Goal: Information Seeking & Learning: Learn about a topic

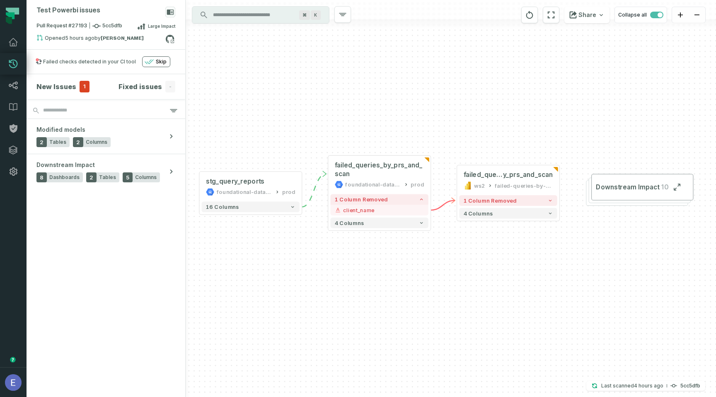
drag, startPoint x: 505, startPoint y: 254, endPoint x: 467, endPoint y: 221, distance: 50.0
click at [467, 221] on div "+ failed_queries_by_prs_and_scan foundational-data-stack prod + 1 column remove…" at bounding box center [451, 198] width 530 height 397
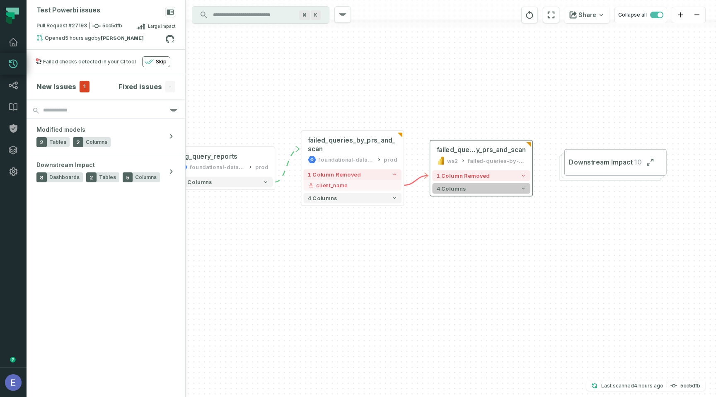
click at [469, 190] on button "4 columns" at bounding box center [481, 188] width 98 height 11
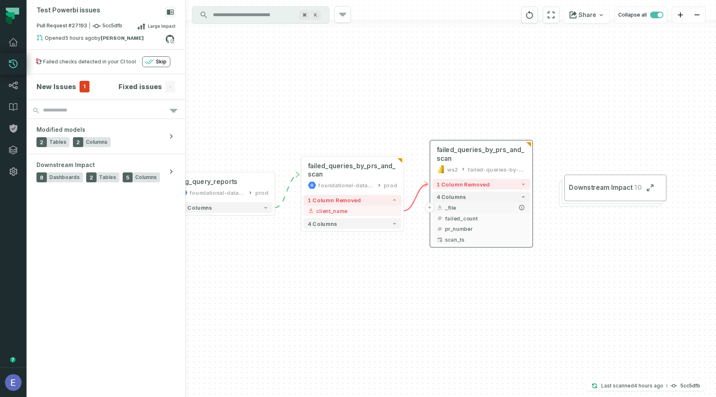
click at [430, 206] on button "+" at bounding box center [430, 208] width 10 height 10
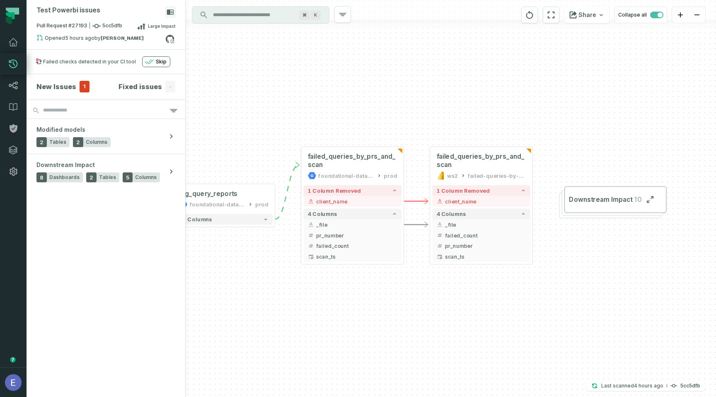
drag, startPoint x: 436, startPoint y: 128, endPoint x: 436, endPoint y: 108, distance: 19.5
click at [436, 108] on div "+ failed_queries_by_prs_and_scan foundational-data-stack prod + 1 column remove…" at bounding box center [451, 198] width 530 height 397
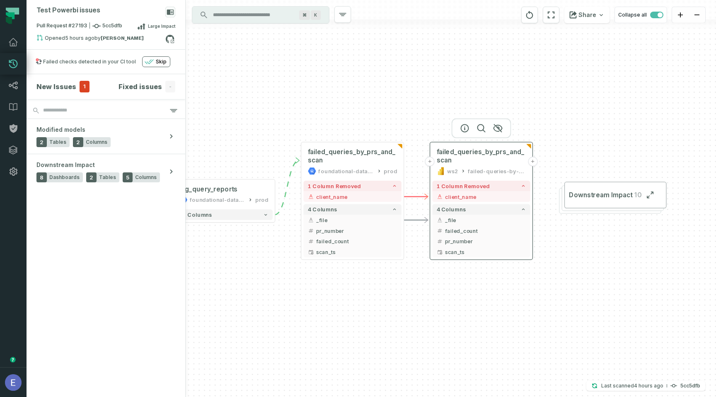
click at [432, 164] on button "+" at bounding box center [430, 162] width 10 height 10
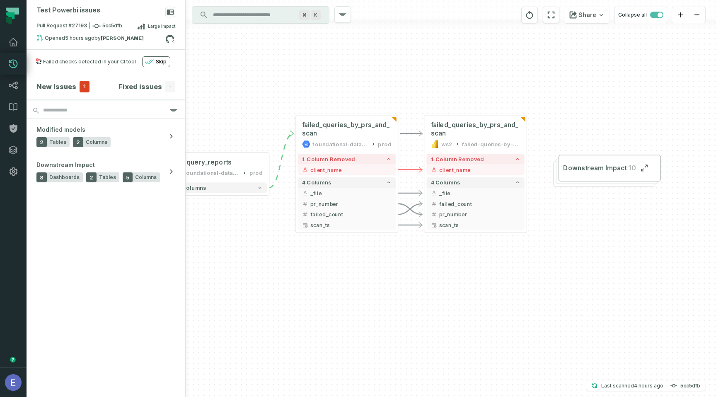
drag, startPoint x: 423, startPoint y: 115, endPoint x: 417, endPoint y: 88, distance: 27.6
click at [417, 88] on div "+ failed_queries_by_prs_and_scan foundational-data-stack prod + 1 column remove…" at bounding box center [451, 198] width 530 height 397
click at [527, 133] on button "+" at bounding box center [527, 135] width 10 height 10
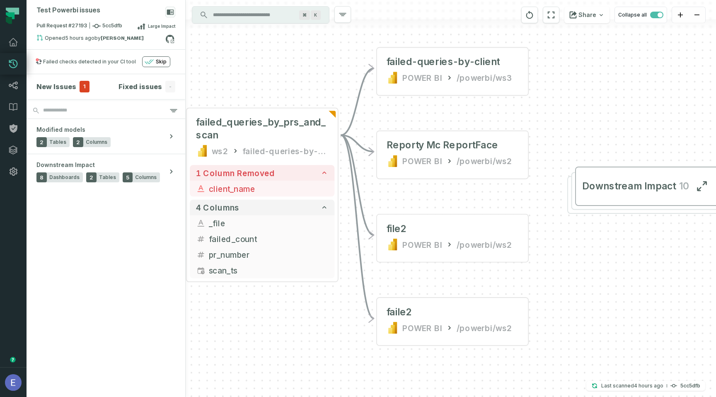
drag, startPoint x: 551, startPoint y: 116, endPoint x: 551, endPoint y: 107, distance: 8.3
click at [551, 107] on div "- failed-queries-by-client POWER BI /powerbi/ws3 - Reporty Mc ReportFace POWER …" at bounding box center [451, 198] width 530 height 397
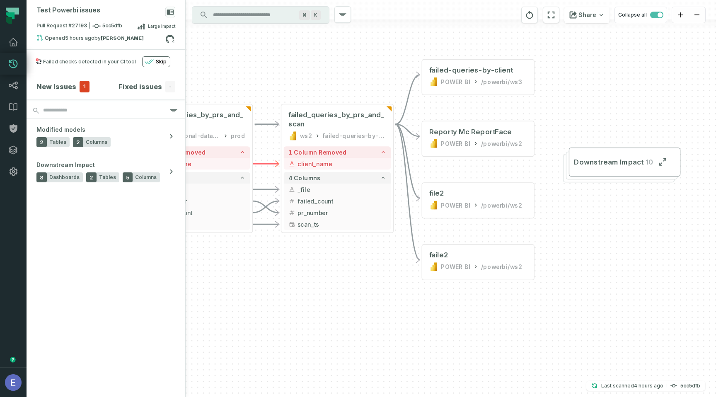
click at [362, 73] on div "- failed-queries-by-client POWER BI /powerbi/ws3 - Reporty Mc ReportFace POWER …" at bounding box center [451, 198] width 530 height 397
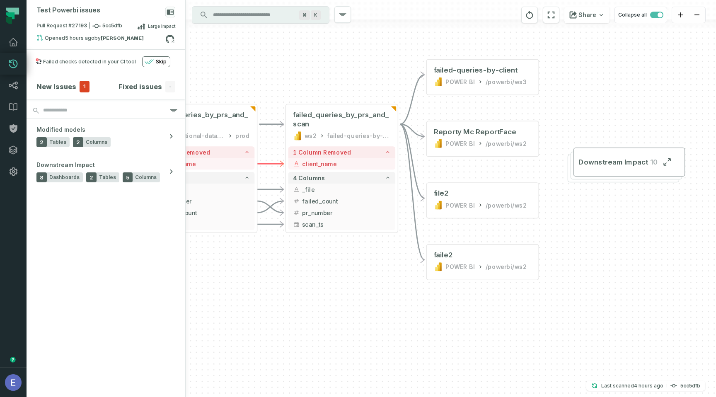
drag, startPoint x: 352, startPoint y: 76, endPoint x: 357, endPoint y: 76, distance: 4.6
click at [357, 76] on div "- failed-queries-by-client POWER BI /powerbi/ws3 - Reporty Mc ReportFace POWER …" at bounding box center [451, 198] width 530 height 397
click at [488, 89] on div "failed-queries-by-client POWER BI /powerbi/ws3" at bounding box center [482, 76] width 107 height 28
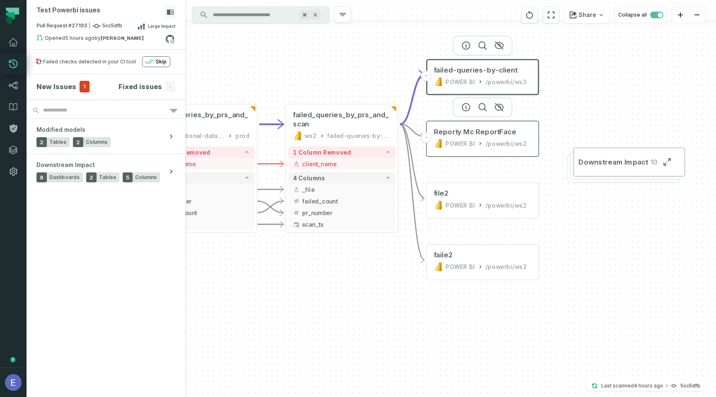
click at [482, 144] on icon at bounding box center [480, 143] width 6 height 6
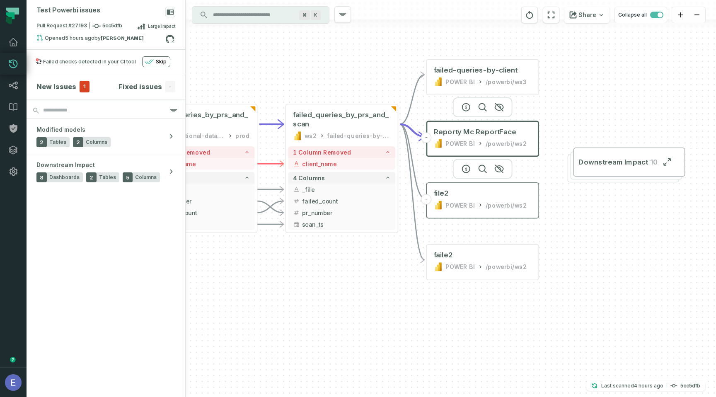
click at [472, 203] on div "POWER BI" at bounding box center [460, 205] width 30 height 9
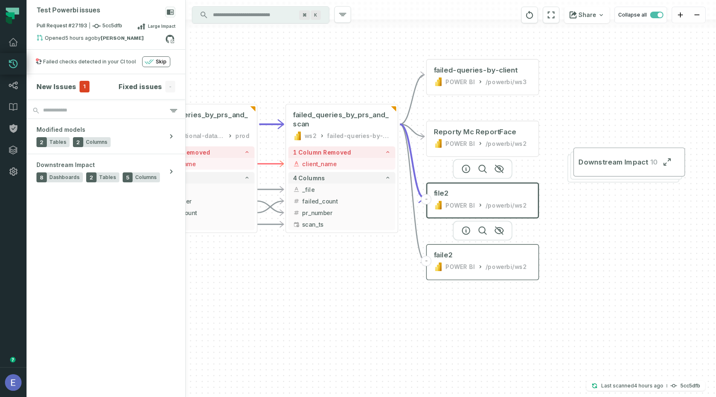
click at [463, 270] on div "POWER BI" at bounding box center [460, 266] width 30 height 9
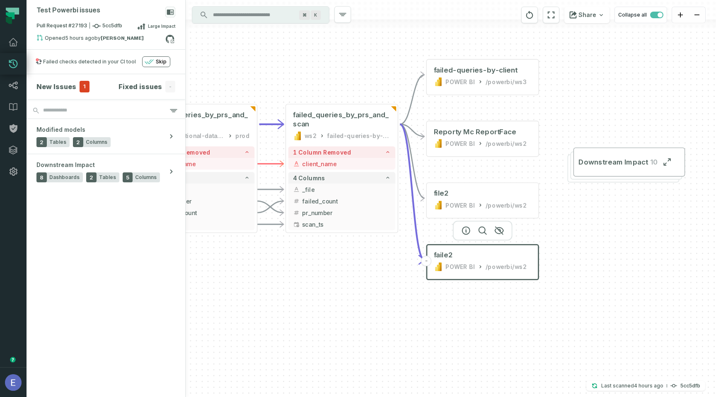
click at [462, 290] on div "- failed-queries-by-client POWER BI /powerbi/ws3 - Reporty Mc ReportFace POWER …" at bounding box center [451, 198] width 530 height 397
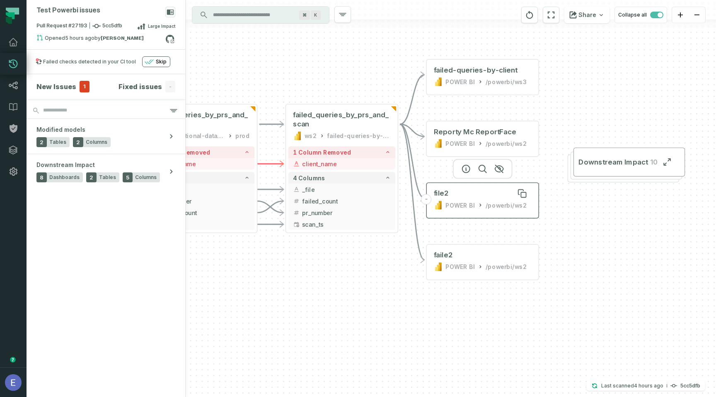
click at [481, 197] on div "file2" at bounding box center [483, 193] width 98 height 9
click at [480, 67] on div "failed-queries-by-client" at bounding box center [476, 69] width 84 height 9
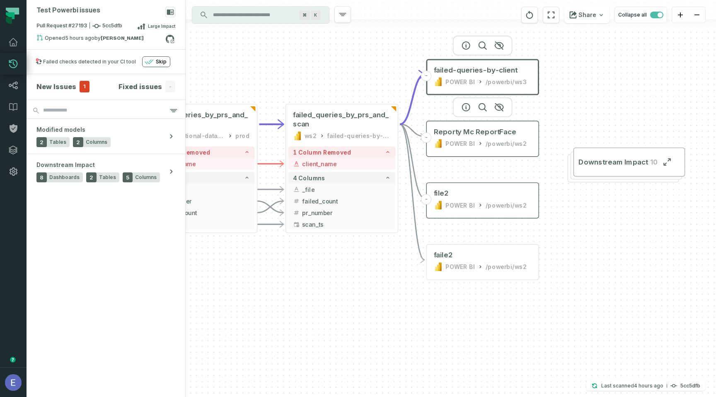
click at [482, 147] on div "POWER BI /powerbi/ws2" at bounding box center [483, 143] width 98 height 9
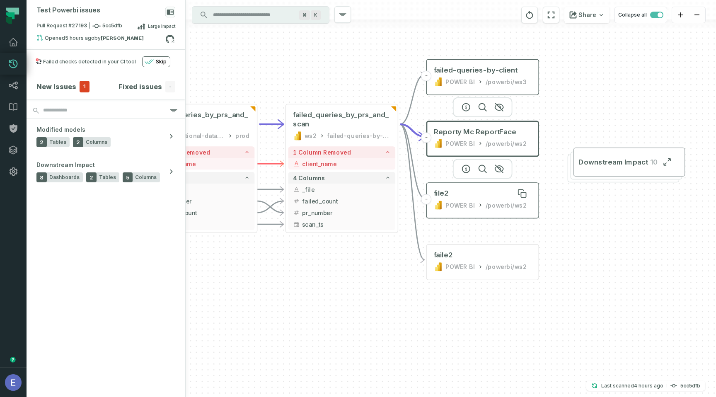
click at [477, 198] on div "file2" at bounding box center [483, 193] width 98 height 9
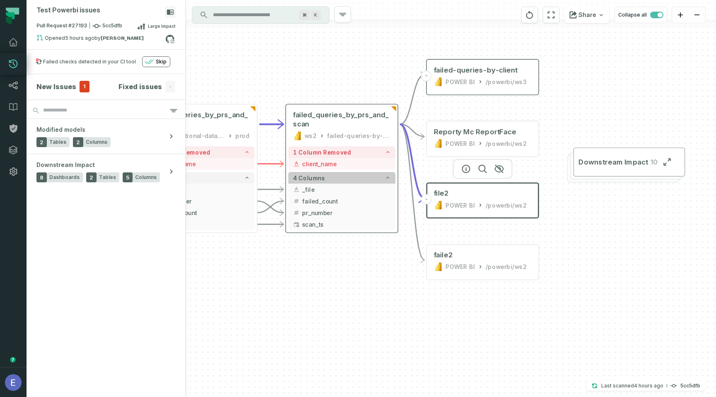
click at [351, 172] on button "4 columns" at bounding box center [341, 178] width 107 height 12
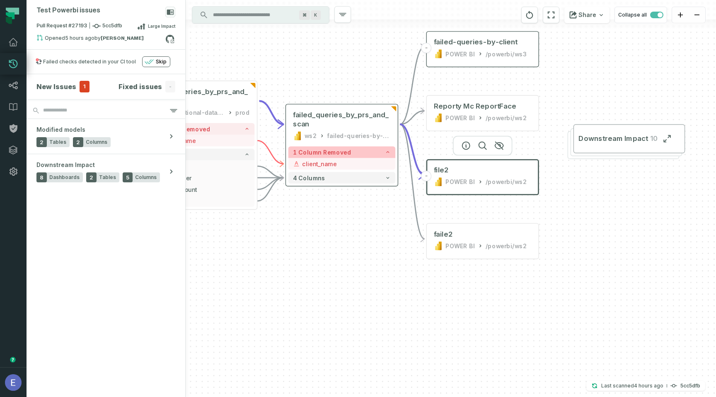
click at [353, 152] on button "1 column removed" at bounding box center [341, 152] width 107 height 12
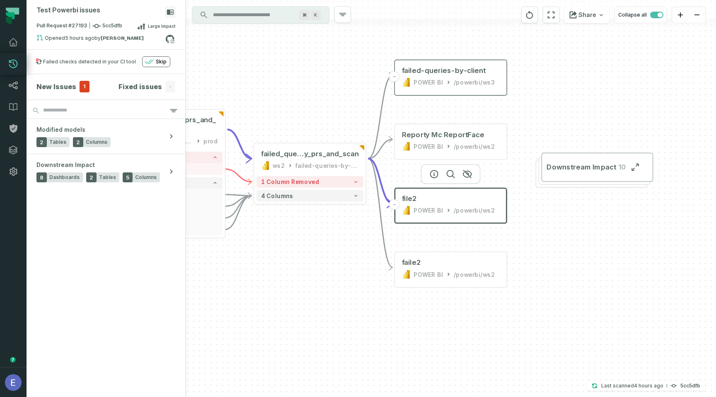
drag, startPoint x: 380, startPoint y: 203, endPoint x: 348, endPoint y: 242, distance: 50.6
click at [348, 242] on div "- failed-queries-by-client POWER BI /powerbi/ws3 - Reporty Mc ReportFace POWER …" at bounding box center [451, 198] width 530 height 397
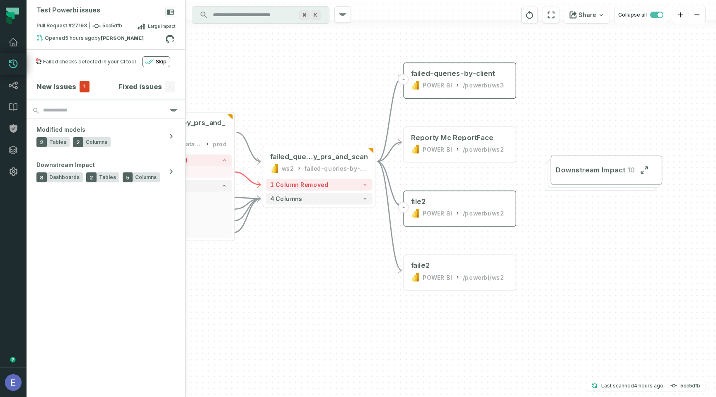
drag, startPoint x: 348, startPoint y: 242, endPoint x: 357, endPoint y: 250, distance: 12.6
click at [357, 250] on div "- failed-queries-by-client POWER BI /powerbi/ws3 - Reporty Mc ReportFace POWER …" at bounding box center [451, 198] width 530 height 397
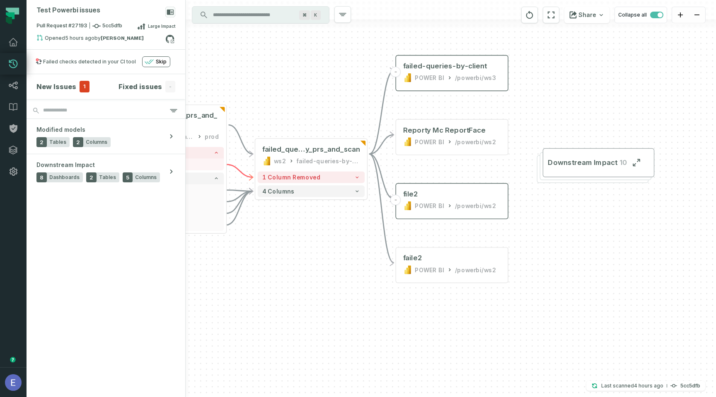
drag, startPoint x: 358, startPoint y: 80, endPoint x: 350, endPoint y: 68, distance: 15.3
click at [350, 68] on div "- failed-queries-by-client POWER BI /powerbi/ws3 - Reporty Mc ReportFace POWER …" at bounding box center [451, 198] width 530 height 397
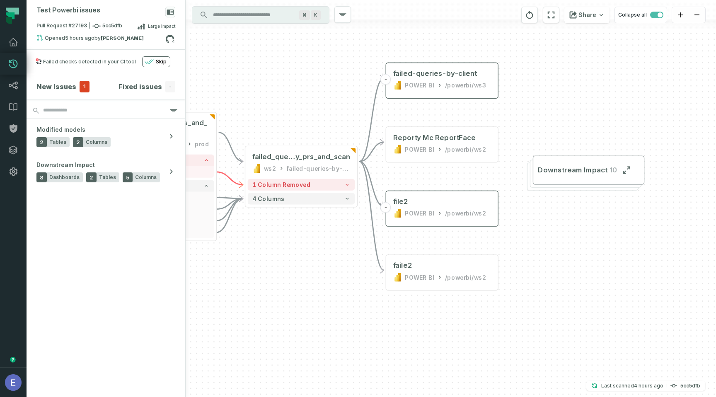
drag, startPoint x: 320, startPoint y: 60, endPoint x: 310, endPoint y: 67, distance: 12.4
click at [310, 67] on div "- failed-queries-by-client POWER BI /powerbi/ws3 - Reporty Mc ReportFace POWER …" at bounding box center [451, 198] width 530 height 397
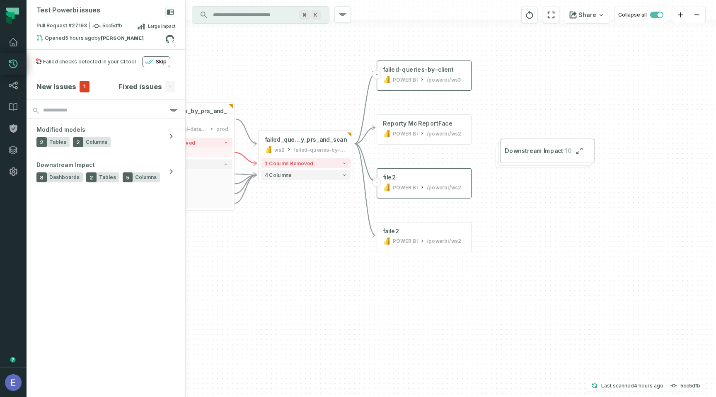
click at [255, 12] on input "Discovery Provider cmdk menu" at bounding box center [253, 14] width 90 height 13
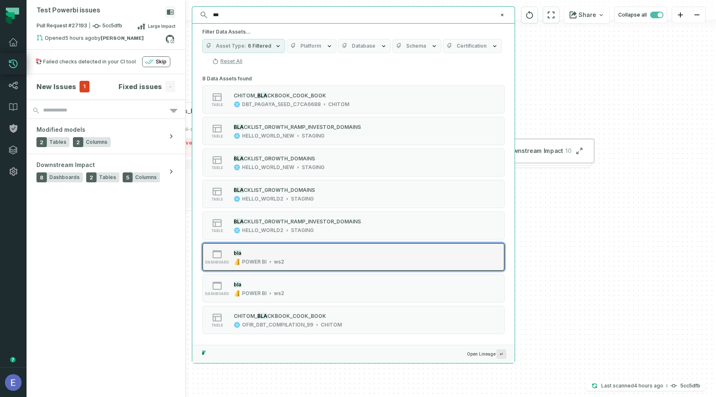
click at [337, 261] on div "dashboard bla POWER BI ws2" at bounding box center [307, 257] width 207 height 17
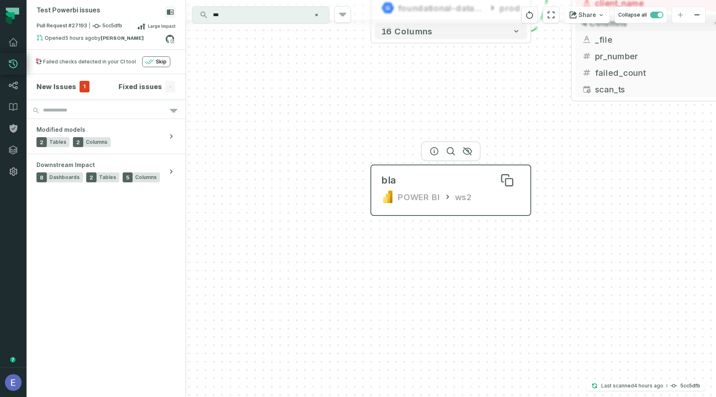
click at [387, 183] on div "bla" at bounding box center [388, 180] width 15 height 13
click at [276, 12] on input "***" at bounding box center [260, 14] width 104 height 13
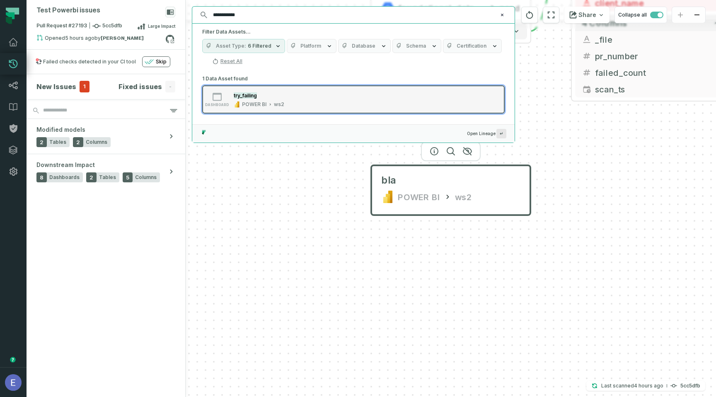
type input "**********"
click at [248, 107] on div "POWER BI" at bounding box center [254, 104] width 24 height 7
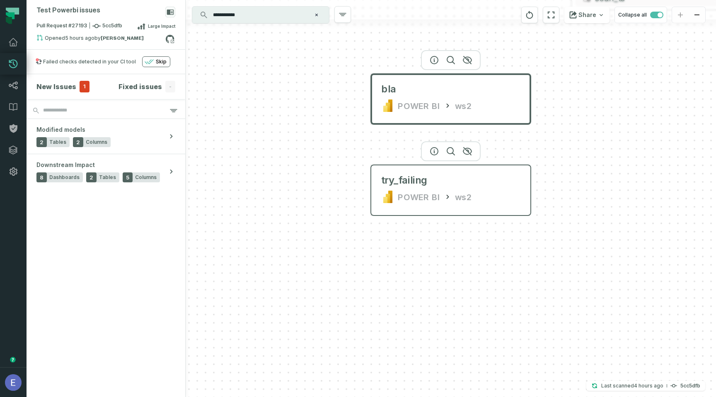
click at [387, 189] on div "try_failing POWER BI ws2" at bounding box center [451, 189] width 153 height 40
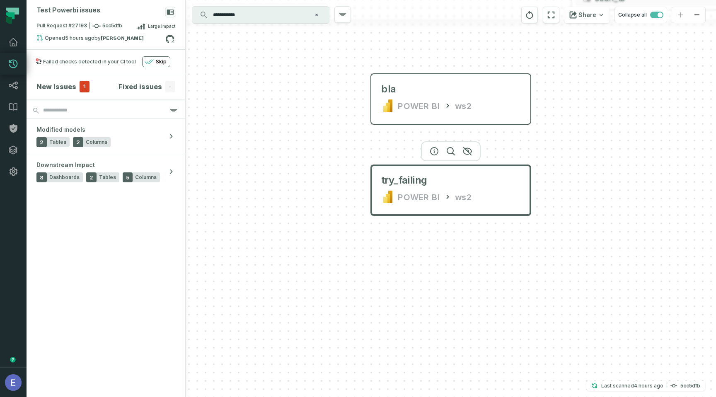
click at [234, 19] on input "**********" at bounding box center [260, 14] width 104 height 13
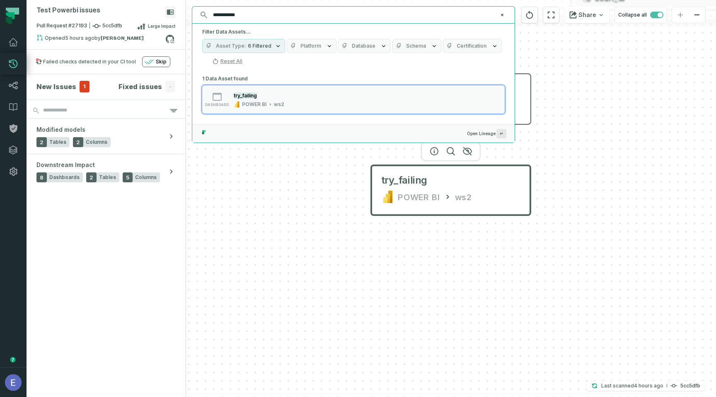
click at [234, 19] on input "**********" at bounding box center [352, 14] width 289 height 13
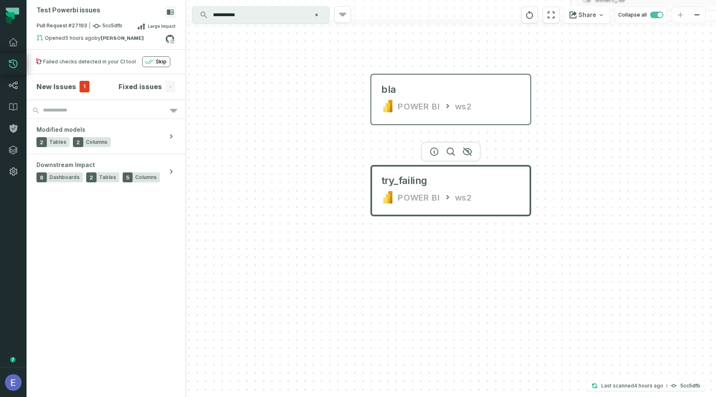
click at [282, 207] on div "- failed-queries-by-client POWER BI /powerbi/ws3 - Reporty Mc ReportFace POWER …" at bounding box center [451, 198] width 530 height 397
click at [534, 16] on icon "reset" at bounding box center [529, 15] width 9 height 10
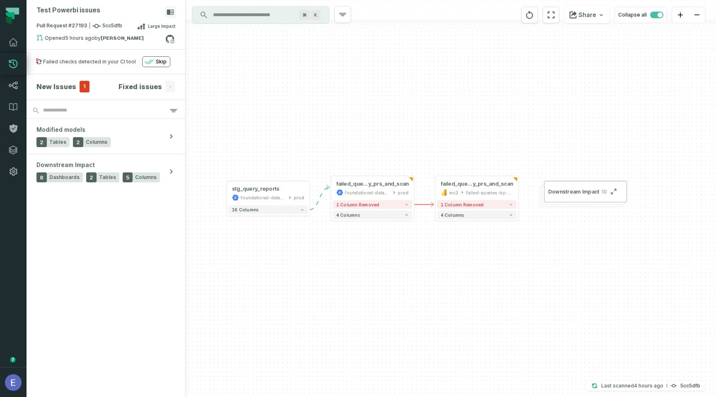
drag, startPoint x: 464, startPoint y: 300, endPoint x: 321, endPoint y: 290, distance: 143.8
click at [321, 290] on div "+ failed_queries_b y_prs_and_scan foundational-data-stack prod + 1 column remov…" at bounding box center [451, 198] width 530 height 397
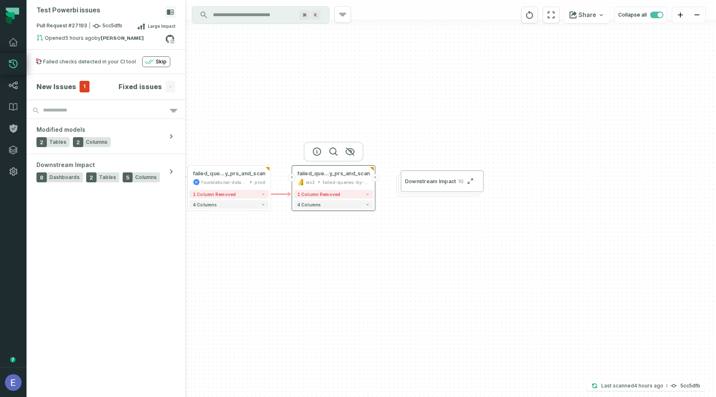
click at [373, 180] on button "+" at bounding box center [375, 178] width 8 height 8
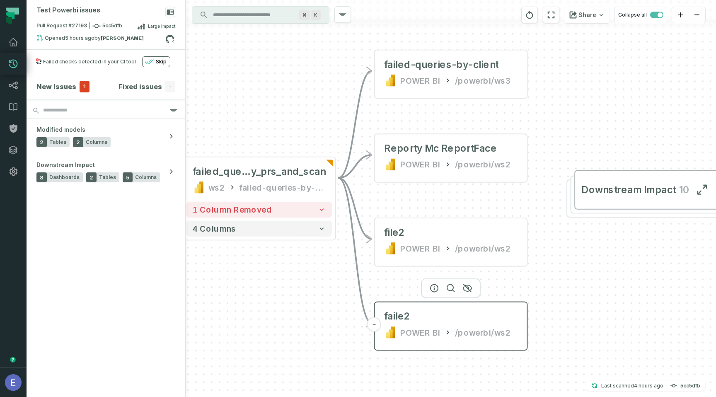
click at [408, 323] on div "faile2 POWER BI /powerbi/ws2" at bounding box center [451, 324] width 146 height 38
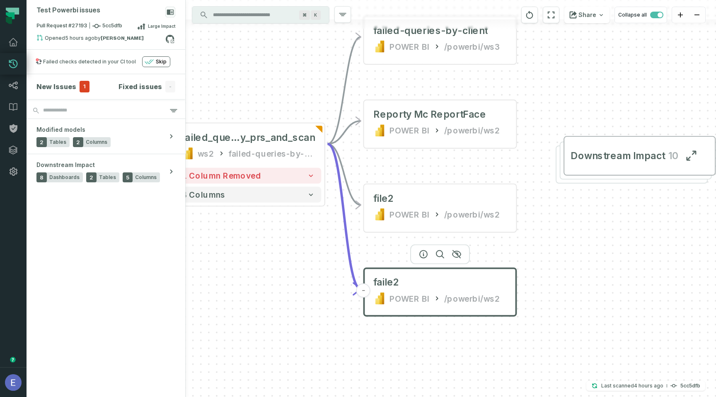
drag, startPoint x: 310, startPoint y: 111, endPoint x: 300, endPoint y: 77, distance: 35.6
click at [300, 77] on div "- failed-queries-by-client POWER BI /powerbi/ws3 - Reporty Mc ReportFace POWER …" at bounding box center [451, 198] width 530 height 397
drag, startPoint x: 300, startPoint y: 77, endPoint x: 309, endPoint y: 121, distance: 44.5
click at [309, 121] on div "- failed-queries-by-client POWER BI /powerbi/ws3 - Reporty Mc ReportFace POWER …" at bounding box center [451, 198] width 530 height 397
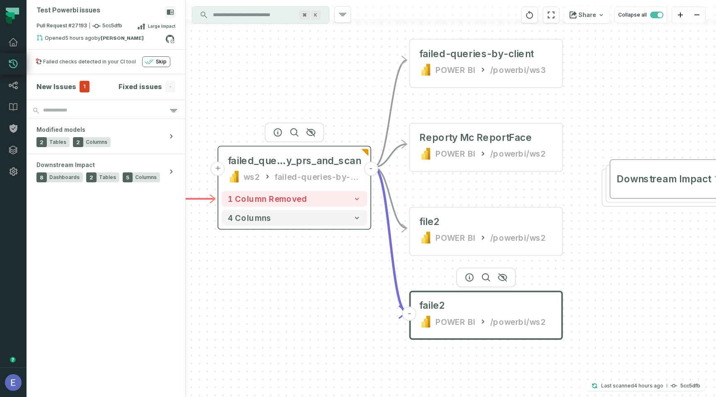
drag, startPoint x: 277, startPoint y: 201, endPoint x: 314, endPoint y: 180, distance: 42.3
click at [314, 180] on div "failed-queries-by-client" at bounding box center [317, 176] width 87 height 13
click at [314, 180] on div "failed-queries-by-client" at bounding box center [318, 176] width 87 height 13
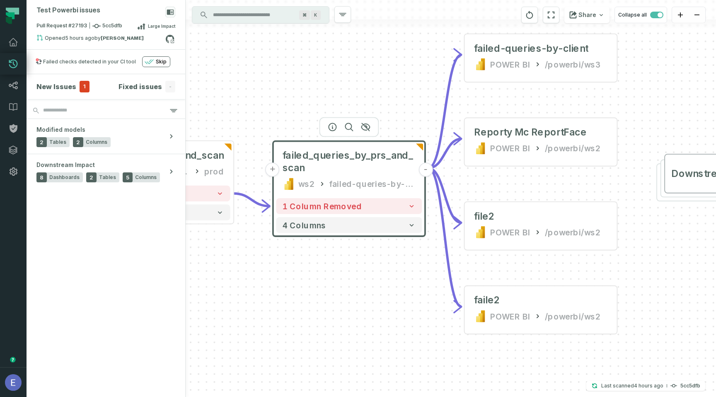
drag, startPoint x: 324, startPoint y: 91, endPoint x: 374, endPoint y: 79, distance: 50.7
click at [374, 79] on div "- failed-queries-by-client POWER BI /powerbi/ws3 - Reporty Mc ReportFace POWER …" at bounding box center [451, 198] width 530 height 397
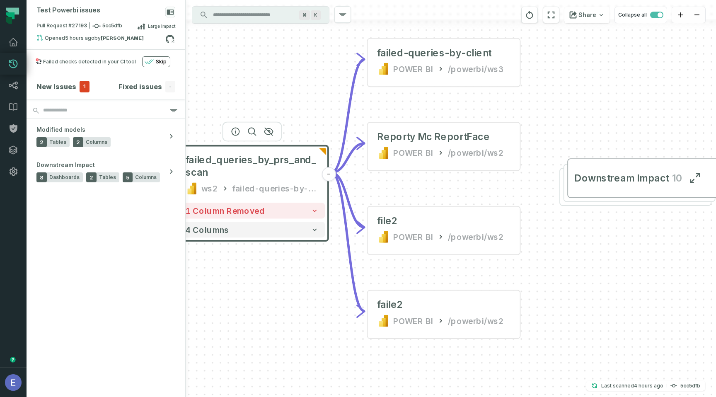
drag, startPoint x: 316, startPoint y: 45, endPoint x: 204, endPoint y: 56, distance: 112.8
click at [204, 56] on div "- failed-queries-by-client POWER BI /powerbi/ws3 - Reporty Mc ReportFace POWER …" at bounding box center [451, 198] width 530 height 397
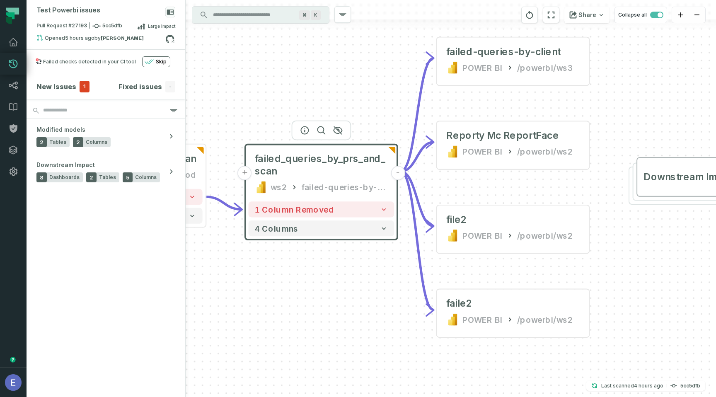
drag, startPoint x: 239, startPoint y: 80, endPoint x: 305, endPoint y: 79, distance: 65.5
click at [305, 79] on div "- failed-queries-by-client POWER BI /powerbi/ws3 - Reporty Mc ReportFace POWER …" at bounding box center [451, 198] width 530 height 397
click at [496, 64] on div "POWER BI" at bounding box center [483, 67] width 40 height 13
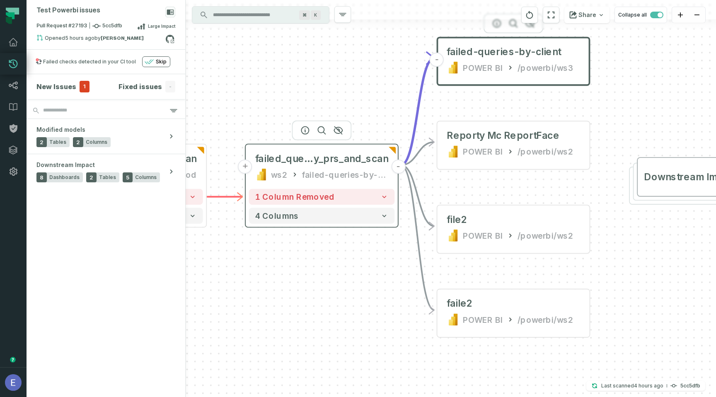
click at [372, 180] on div "failed-queries-by-client" at bounding box center [345, 174] width 87 height 13
click at [368, 161] on button at bounding box center [375, 158] width 25 height 25
click at [334, 163] on span "y_prs_and_scan" at bounding box center [351, 159] width 75 height 13
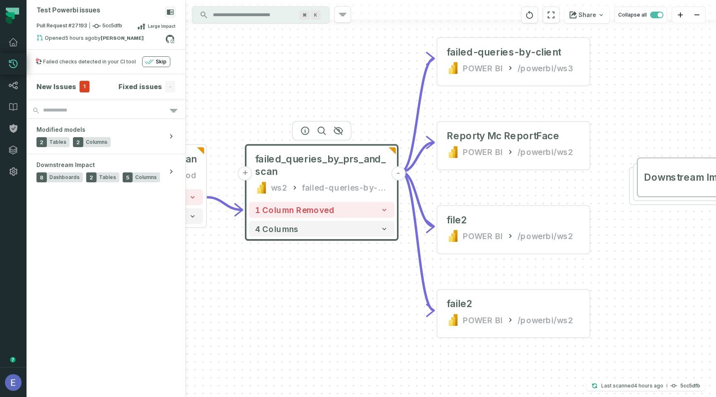
click at [256, 10] on input "Discovery Provider cmdk menu" at bounding box center [253, 14] width 90 height 13
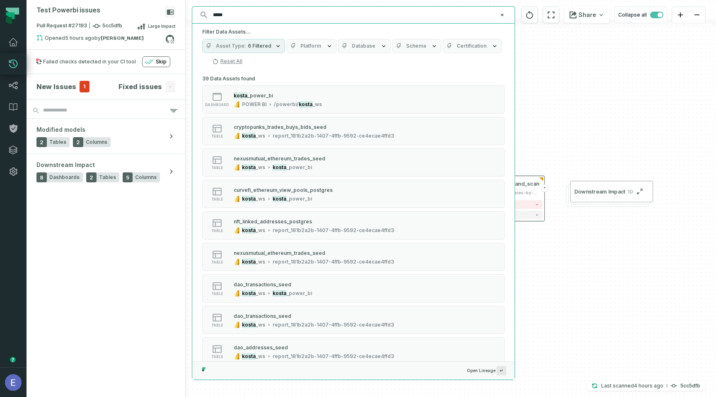
type input "*****"
